Goal: Navigation & Orientation: Find specific page/section

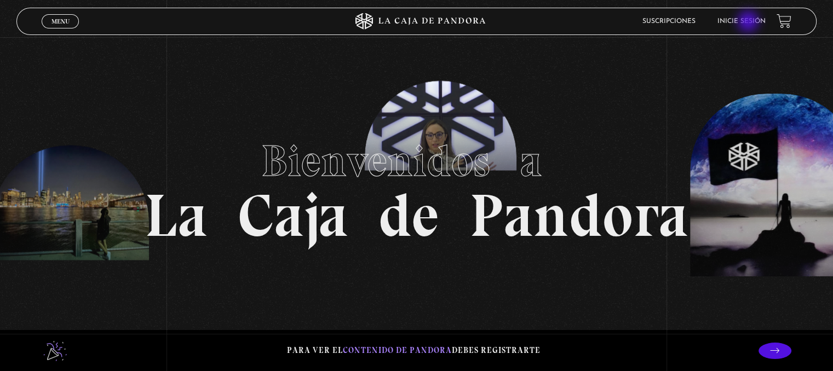
click at [749, 22] on link "Inicie sesión" at bounding box center [741, 21] width 48 height 7
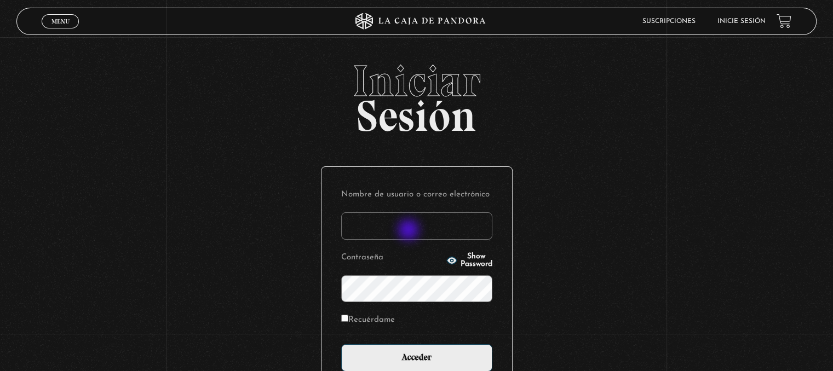
click at [410, 231] on input "Nombre de usuario o correo electrónico" at bounding box center [416, 225] width 151 height 27
type input "[EMAIL_ADDRESS][DOMAIN_NAME]"
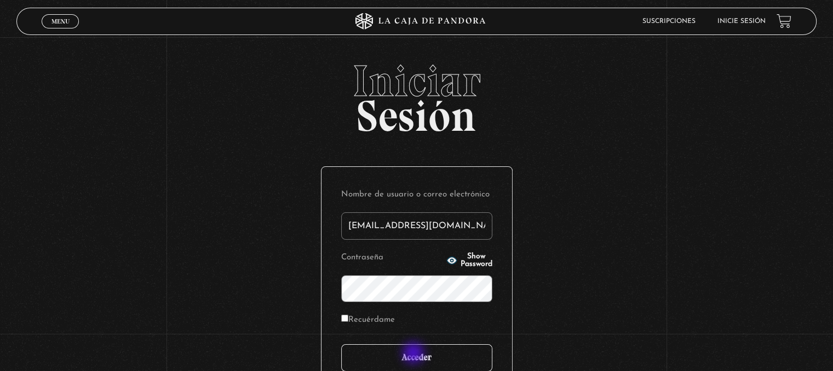
click at [414, 354] on input "Acceder" at bounding box center [416, 357] width 151 height 27
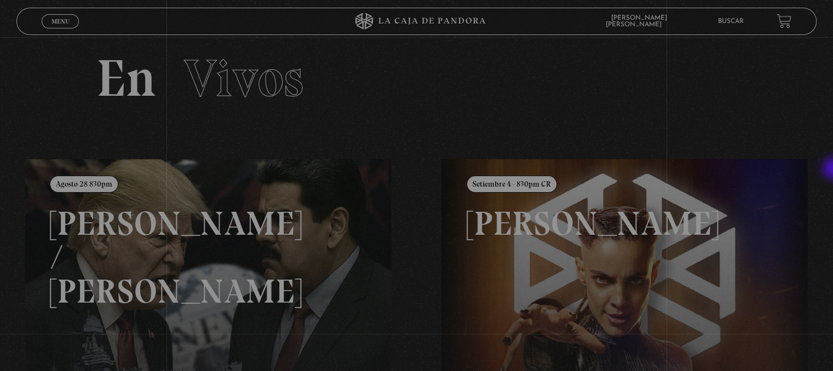
scroll to position [13, 0]
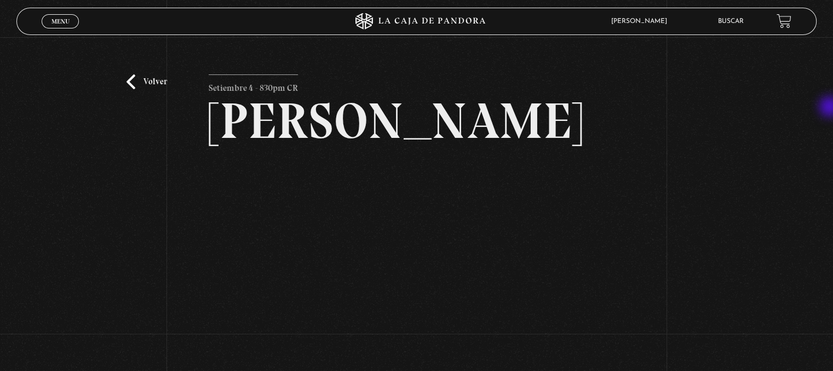
drag, startPoint x: 832, startPoint y: 90, endPoint x: 831, endPoint y: 108, distance: 18.1
click at [831, 108] on div "Volver Setiembre 4 - 830pm CR Maria Gabriela de Faria" at bounding box center [416, 228] width 833 height 382
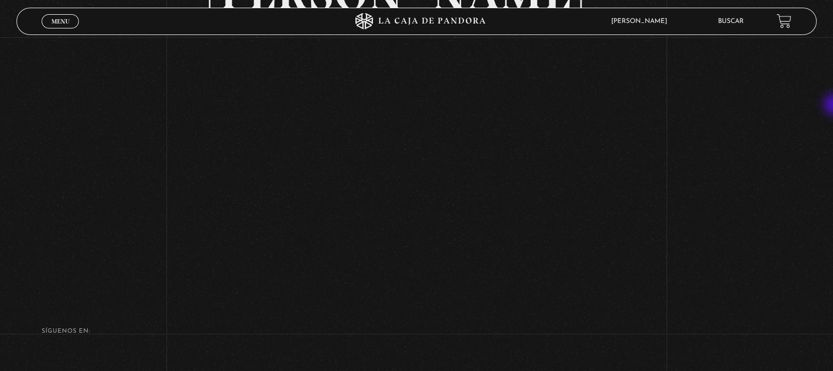
scroll to position [137, 0]
